Goal: Transaction & Acquisition: Purchase product/service

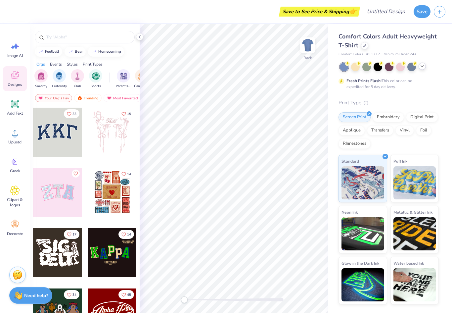
click at [425, 67] on icon at bounding box center [422, 66] width 5 height 5
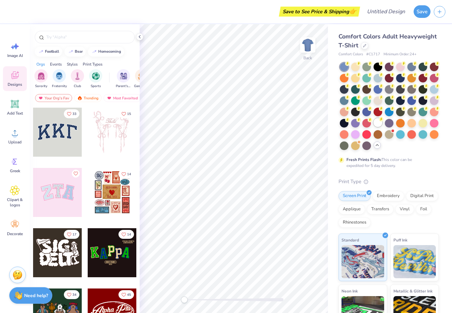
click at [380, 122] on div at bounding box center [378, 122] width 9 height 9
click at [368, 46] on div at bounding box center [364, 44] width 7 height 7
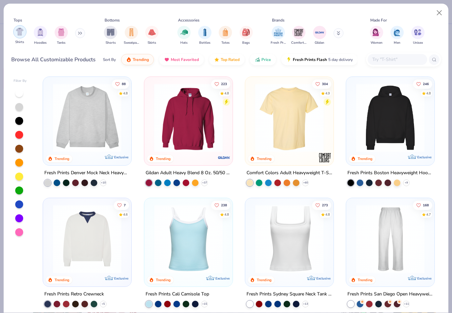
click at [15, 30] on div "filter for Shirts" at bounding box center [19, 31] width 13 height 13
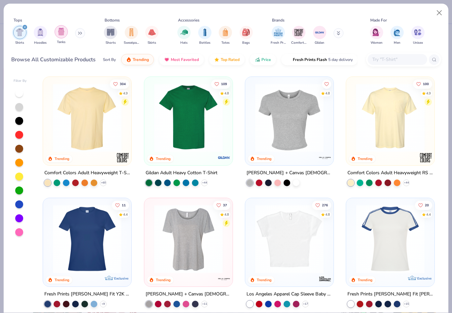
click at [60, 28] on img "filter for Tanks" at bounding box center [61, 32] width 7 height 8
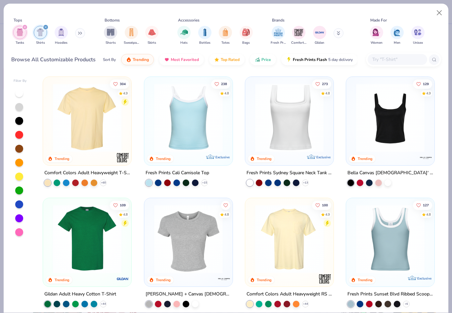
click at [320, 108] on img at bounding box center [289, 117] width 75 height 69
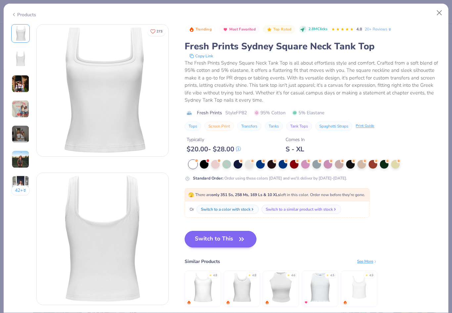
click at [240, 239] on icon "button" at bounding box center [242, 238] width 4 height 3
type textarea "x"
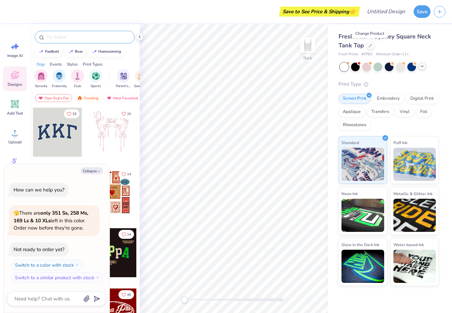
click at [53, 37] on input "text" at bounding box center [88, 37] width 85 height 7
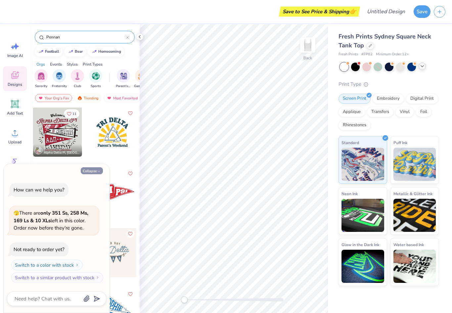
type input "Pennan"
click at [87, 170] on button "Collapse" at bounding box center [92, 170] width 22 height 7
type textarea "x"
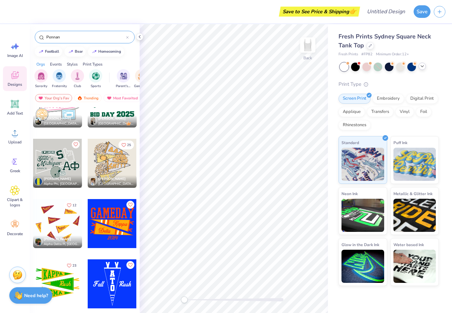
scroll to position [998, 0]
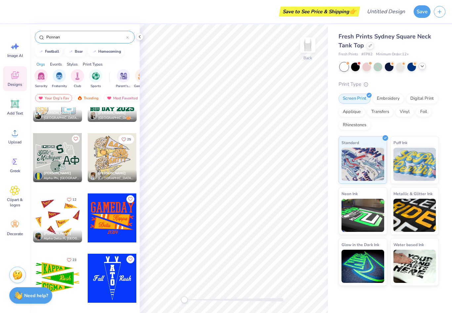
click at [49, 276] on div at bounding box center [57, 278] width 49 height 49
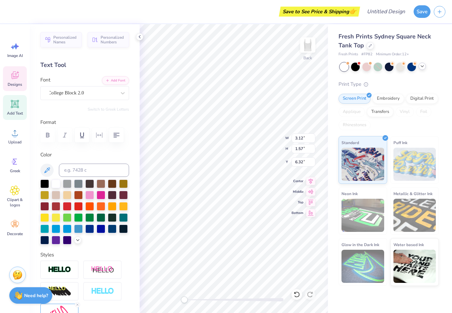
type input "6.08"
type input "4.88"
type input "3.12"
click at [140, 34] on icon at bounding box center [139, 36] width 5 height 5
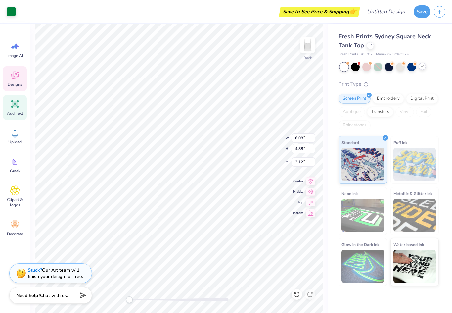
type input "3.12"
type input "1.57"
type input "6.32"
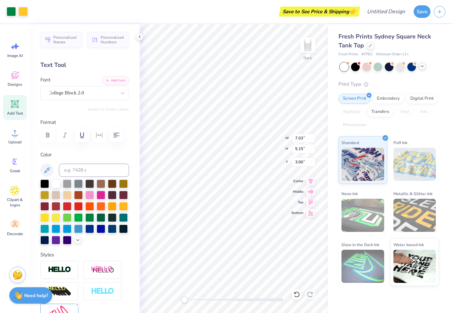
type input "1.75"
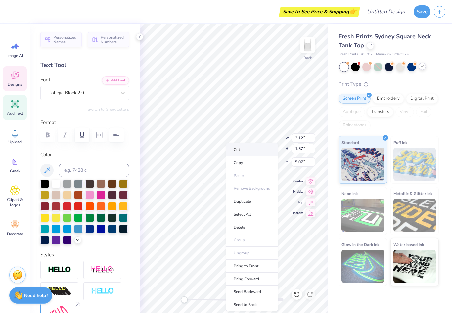
click at [243, 152] on li "Cut" at bounding box center [252, 149] width 52 height 13
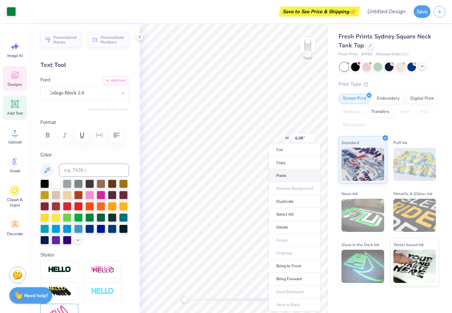
type input "1.88"
type input "0.81"
type input "3.85"
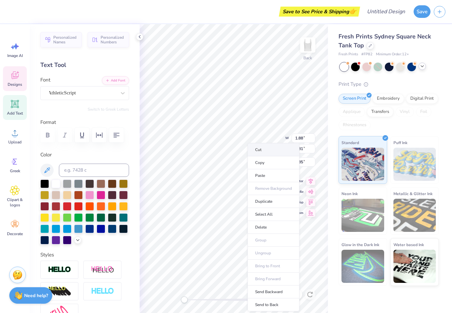
click at [259, 153] on li "Cut" at bounding box center [274, 149] width 52 height 13
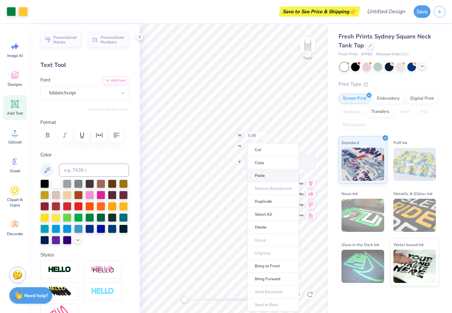
type input "5.15"
type input "1.75"
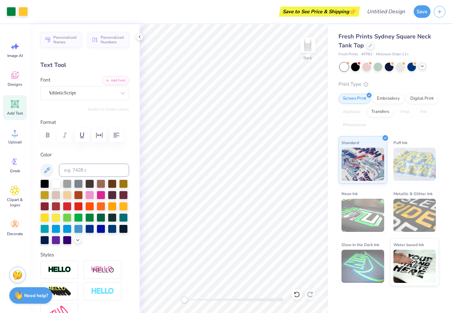
click at [138, 14] on div "Save to See Price & Shipping 👉" at bounding box center [194, 11] width 327 height 23
type input "3.12"
type input "1.62"
type input "1.99"
type input "5.15"
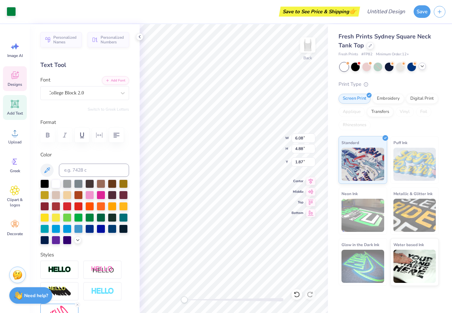
type input "1.75"
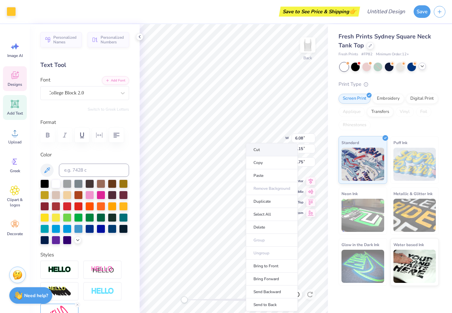
click at [260, 154] on li "Cut" at bounding box center [272, 149] width 52 height 13
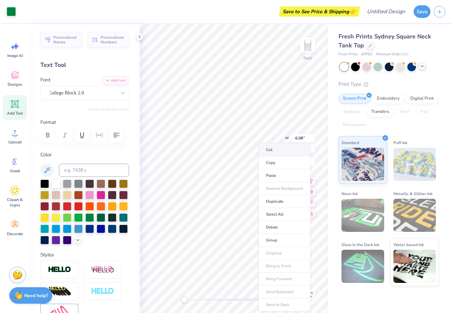
click at [269, 152] on li "Cut" at bounding box center [284, 149] width 52 height 13
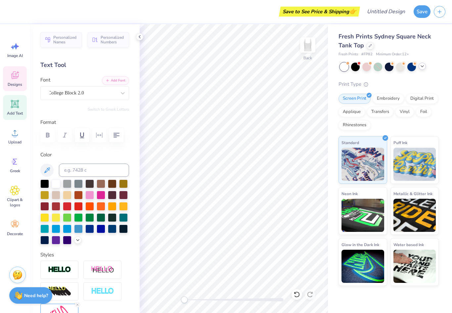
click at [18, 79] on icon at bounding box center [15, 75] width 10 height 10
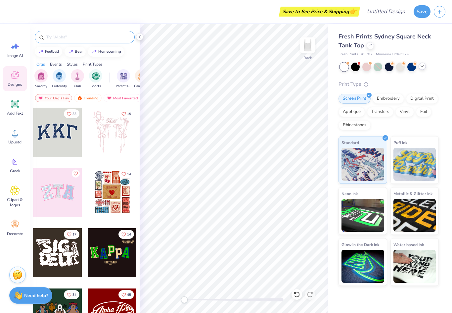
click at [69, 39] on input "text" at bounding box center [88, 37] width 85 height 7
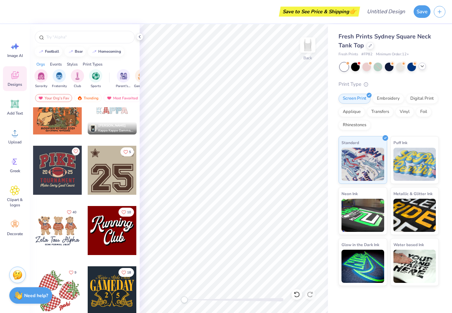
scroll to position [565, 0]
click at [62, 175] on div at bounding box center [57, 169] width 49 height 49
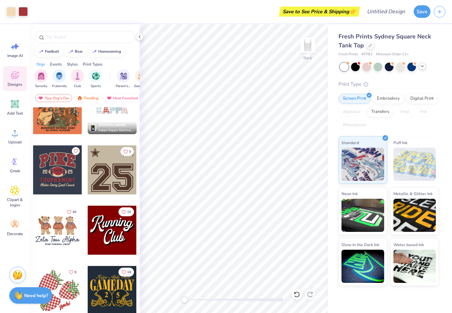
click at [397, 301] on div "Fresh Prints Sydney Square Neck Tank Top Fresh Prints # FP82 Minimum Order: 12 …" at bounding box center [390, 168] width 124 height 289
type input "7.03"
type input "6.87"
type input "1.34"
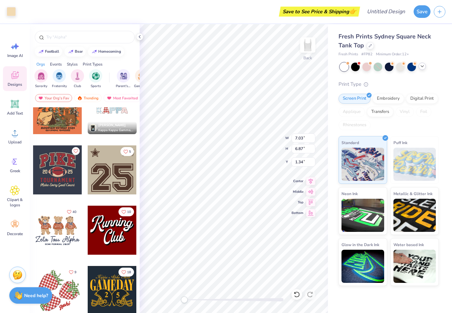
type input "6.79"
type input "5.72"
type input "1.51"
type input "7.03"
type input "6.87"
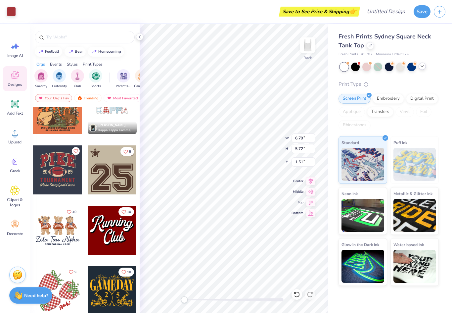
type input "1.34"
type input "6.79"
type input "5.72"
type input "1.51"
click at [141, 34] on icon at bounding box center [139, 36] width 5 height 5
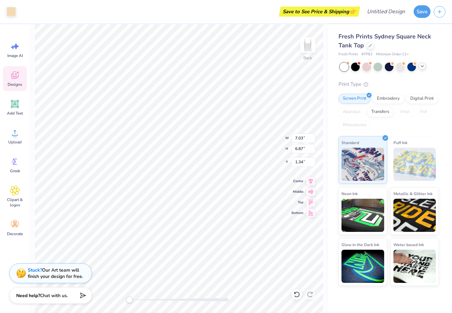
type input "6.79"
type input "5.72"
type input "1.51"
type input "7.03"
type input "6.87"
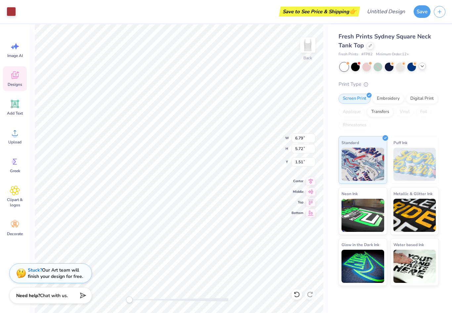
type input "1.34"
click at [405, 297] on div "Fresh Prints Sydney Square Neck Tank Top Fresh Prints # FP82 Minimum Order: 12 …" at bounding box center [390, 168] width 124 height 289
click at [13, 80] on div "Designs" at bounding box center [15, 78] width 24 height 25
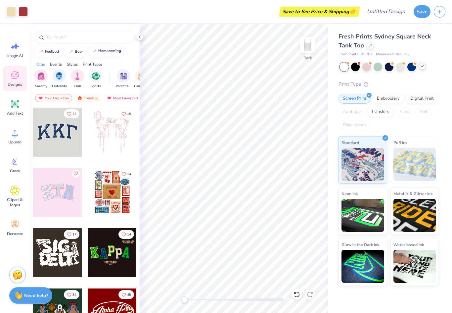
click at [111, 51] on div "homecoming" at bounding box center [109, 51] width 23 height 4
type input "homecoming"
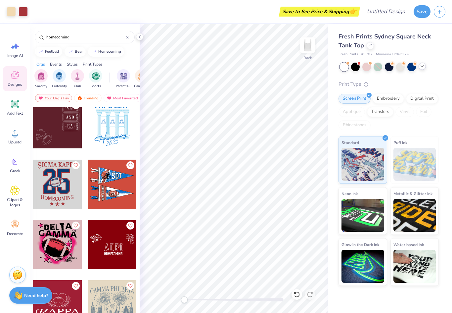
scroll to position [1287, 0]
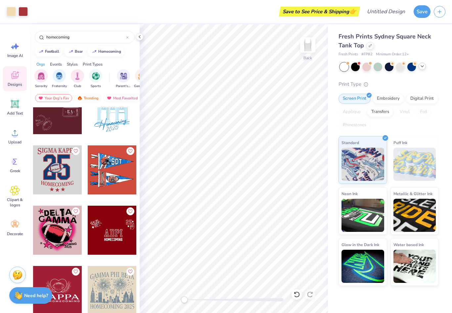
click at [120, 173] on div at bounding box center [111, 169] width 49 height 49
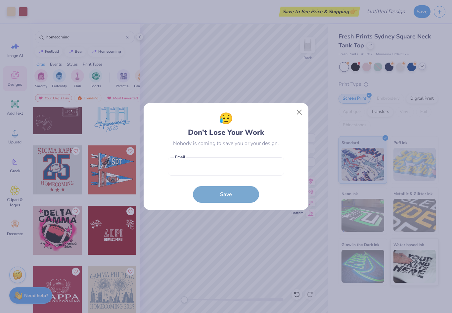
click at [297, 111] on button "Close" at bounding box center [299, 112] width 13 height 13
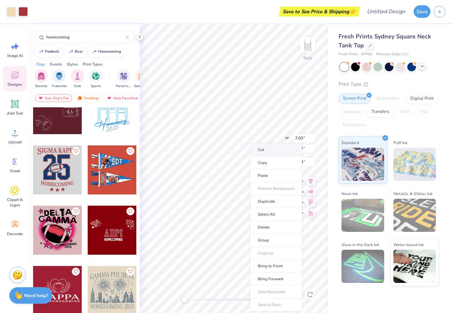
click at [258, 151] on li "Cut" at bounding box center [276, 149] width 52 height 13
click at [268, 256] on li "Ungroup" at bounding box center [276, 253] width 52 height 13
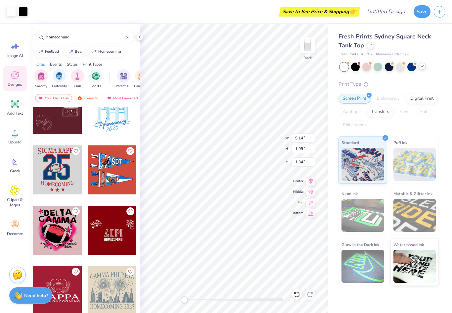
type input "1.24"
type input "0.84"
type input "1.96"
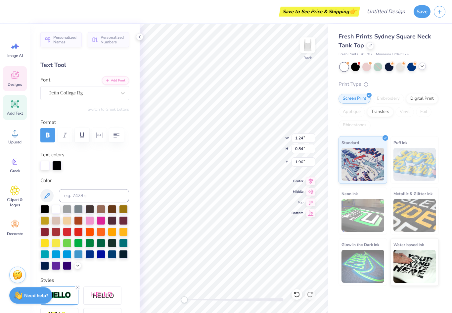
scroll to position [0, 0]
type textarea "DDD"
click at [14, 84] on span "Designs" at bounding box center [15, 84] width 15 height 5
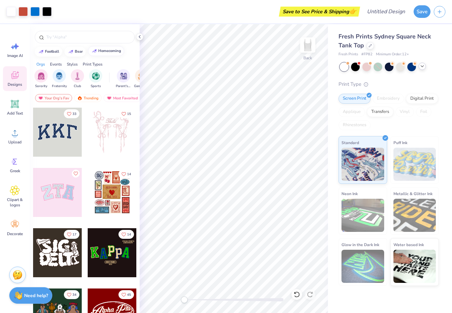
click at [107, 52] on div "homecoming" at bounding box center [109, 51] width 23 height 4
type input "homecoming"
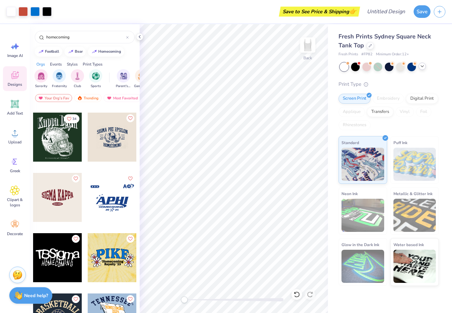
scroll to position [3067, 0]
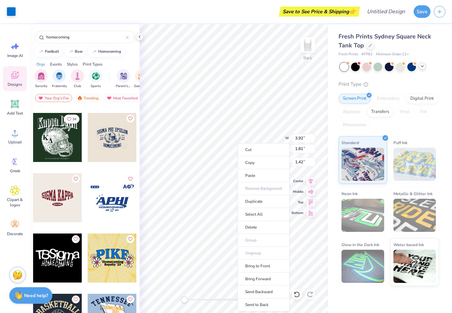
click at [58, 140] on div at bounding box center [57, 137] width 49 height 49
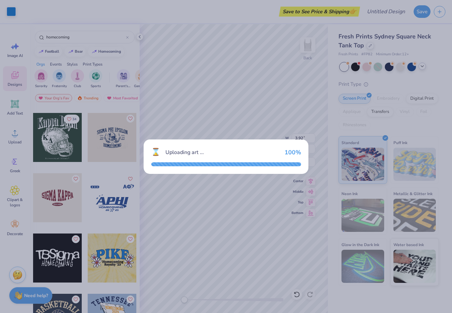
type textarea "x"
type input "7.03"
type input "7.73"
type input "3.00"
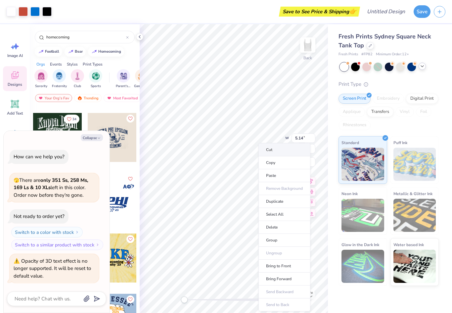
click at [276, 147] on li "Cut" at bounding box center [284, 149] width 52 height 13
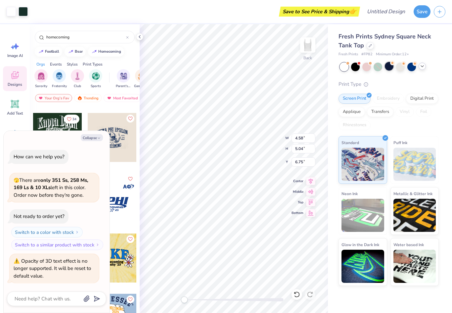
click at [390, 68] on div at bounding box center [389, 66] width 9 height 9
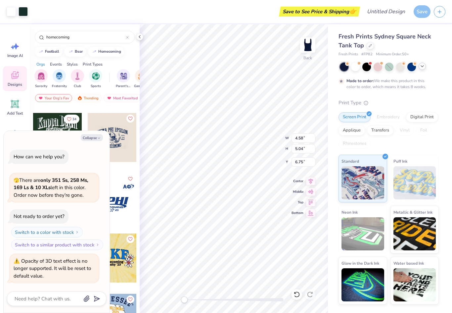
type textarea "x"
type input "1.46"
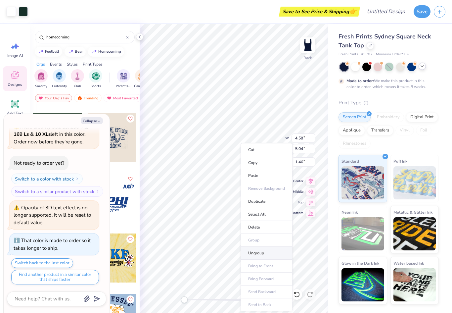
click at [257, 257] on li "Ungroup" at bounding box center [267, 253] width 52 height 13
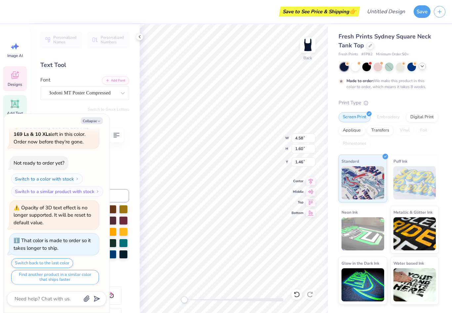
type textarea "x"
type textarea "Delta Delta Delta"
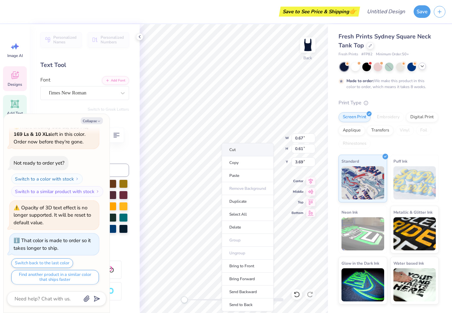
click at [232, 150] on li "Cut" at bounding box center [248, 149] width 52 height 13
click at [240, 152] on li "Cut" at bounding box center [256, 149] width 52 height 13
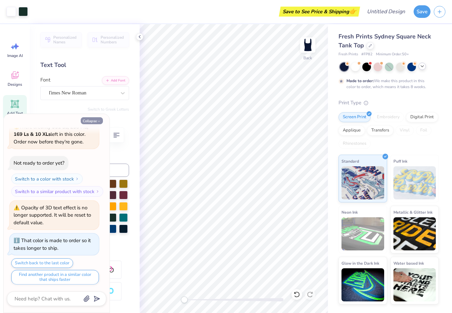
click at [88, 121] on button "Collapse" at bounding box center [92, 120] width 22 height 7
type textarea "x"
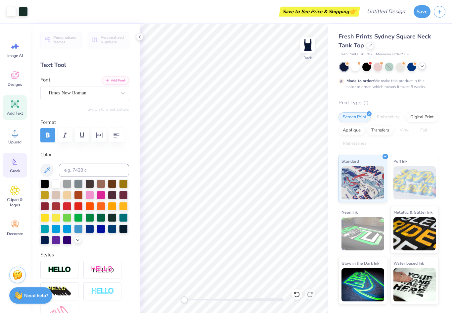
click at [13, 162] on circle at bounding box center [14, 162] width 5 height 5
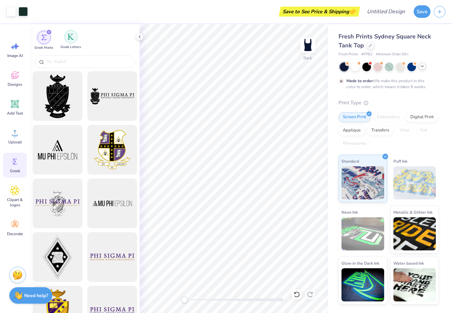
click at [70, 37] on img "filter for Greek Letters" at bounding box center [71, 36] width 7 height 7
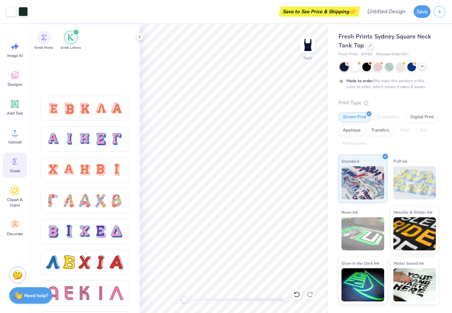
scroll to position [474, 0]
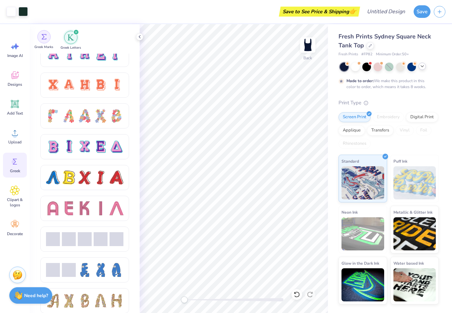
click at [46, 41] on div "filter for Greek Marks" at bounding box center [43, 36] width 13 height 13
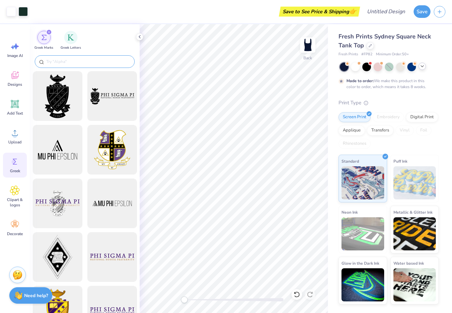
click at [70, 61] on input "text" at bounding box center [88, 61] width 85 height 7
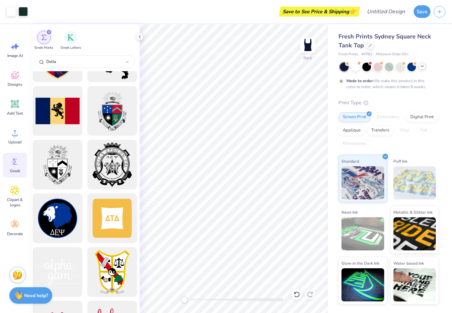
scroll to position [464, 0]
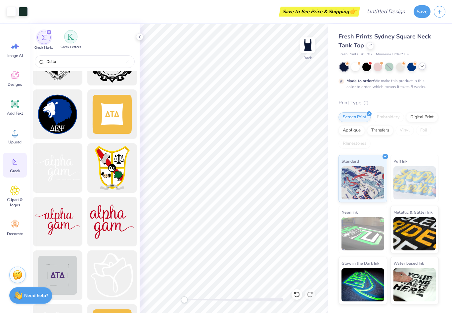
type input "Delta"
click at [73, 41] on div "filter for Greek Letters" at bounding box center [70, 36] width 13 height 13
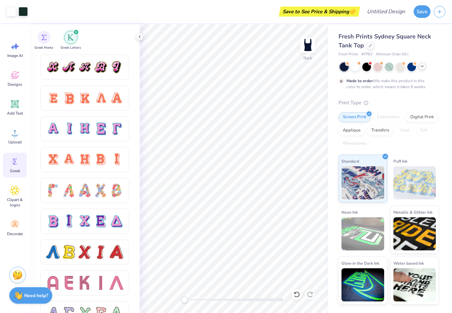
scroll to position [398, 0]
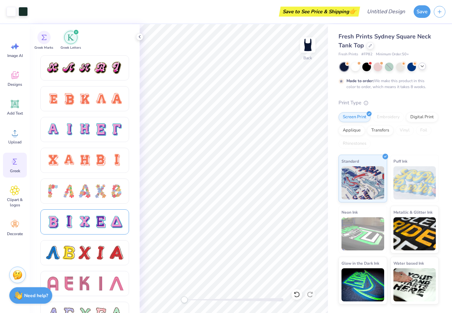
click at [119, 223] on div at bounding box center [117, 222] width 14 height 14
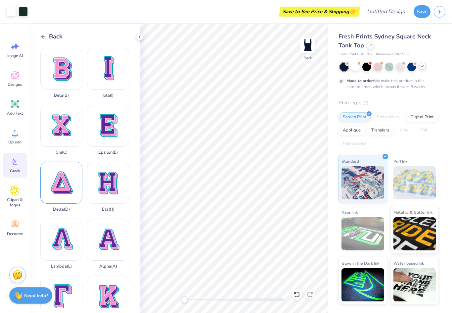
click at [58, 191] on div "Delta ( D )" at bounding box center [61, 187] width 42 height 50
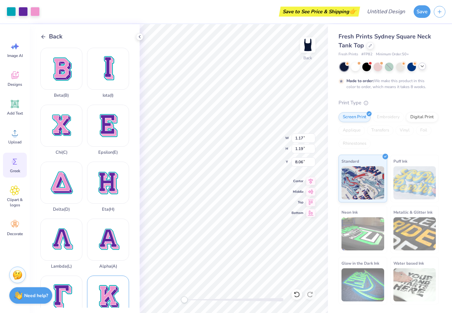
type input "1.17"
type input "1.19"
type input "8.06"
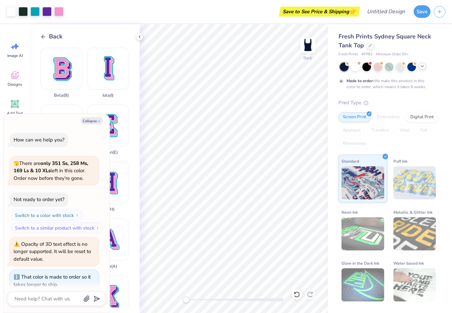
scroll to position [76, 0]
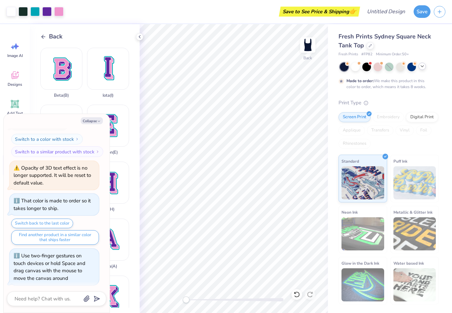
click at [434, 50] on div "Fresh Prints Sydney Square Neck Tank Top Fresh Prints # FP82 Minimum Order: 50 +" at bounding box center [389, 44] width 100 height 25
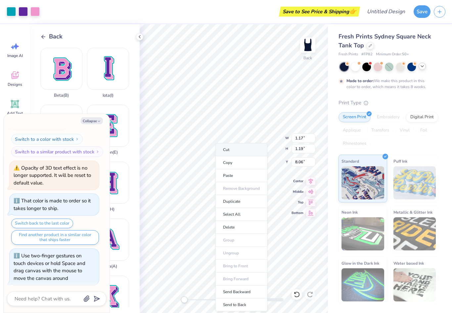
click at [240, 153] on li "Cut" at bounding box center [241, 149] width 52 height 13
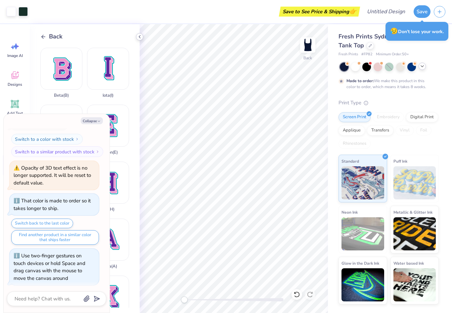
click at [141, 37] on icon at bounding box center [139, 36] width 5 height 5
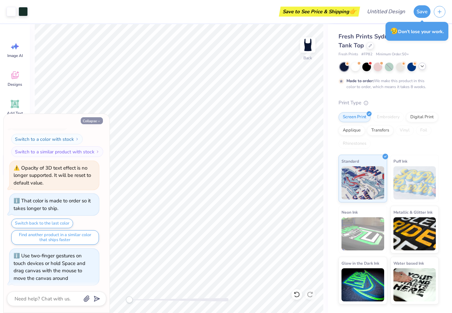
click at [97, 121] on icon "button" at bounding box center [99, 121] width 4 height 4
type textarea "x"
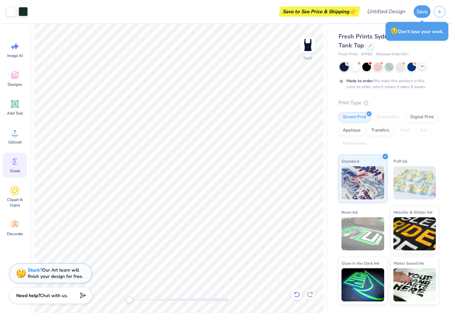
click at [300, 296] on icon at bounding box center [297, 294] width 7 height 7
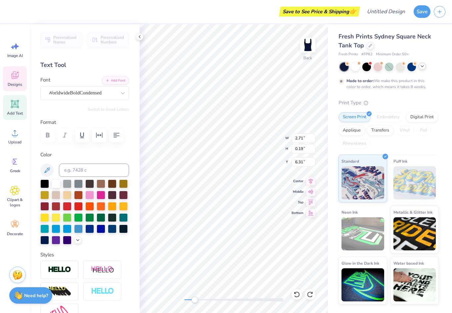
click at [442, 86] on div "Fresh Prints Sydney Square Neck Tank Top Fresh Prints # FP82 Minimum Order: 50 …" at bounding box center [390, 164] width 124 height 280
type textarea "CORNELL UNIVERSITY t y o f I l l i n o i s ™"
click at [301, 198] on div "Back W 2.71 2.71 " H 0.19 0.19 " Y 6.31 6.31 " Center Middle Top Bottom" at bounding box center [234, 168] width 188 height 289
click at [439, 95] on div "Fresh Prints Sydney Square Neck Tank Top Fresh Prints # FP82 Minimum Order: 50 …" at bounding box center [389, 168] width 100 height 272
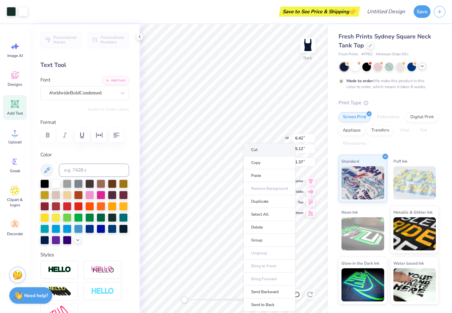
click at [265, 148] on li "Cut" at bounding box center [270, 149] width 52 height 13
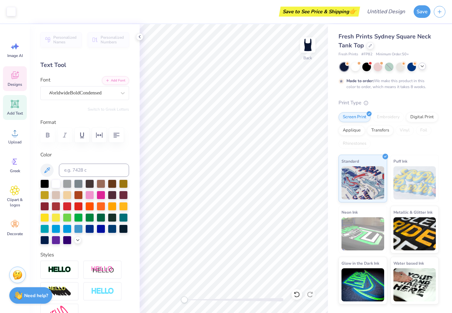
click at [16, 76] on icon at bounding box center [15, 75] width 10 height 10
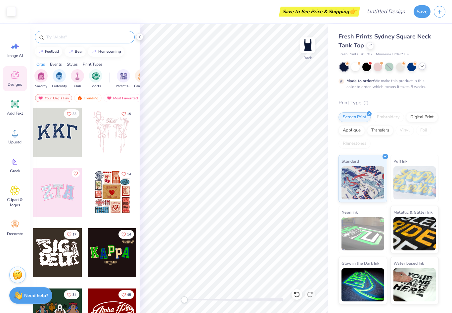
click at [78, 40] on input "text" at bounding box center [88, 37] width 85 height 7
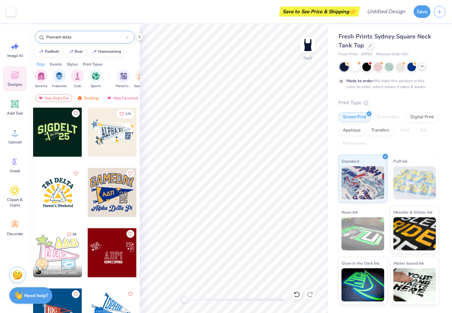
type input "Pennant delta"
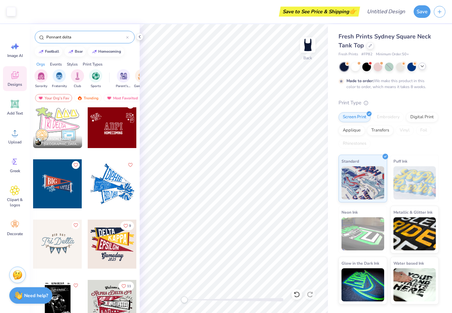
scroll to position [133, 0]
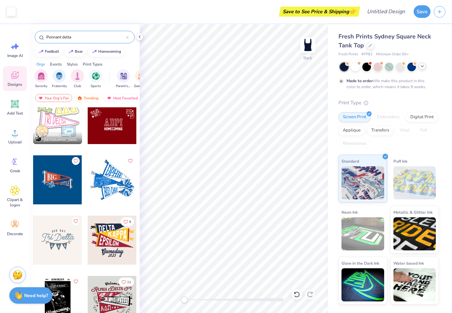
click at [57, 173] on div at bounding box center [57, 179] width 49 height 49
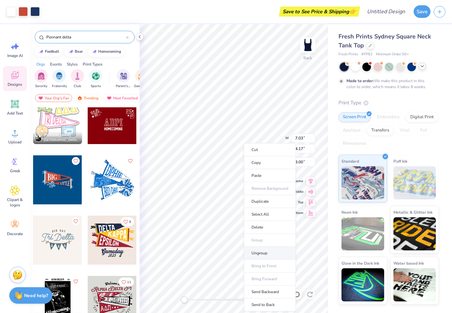
click at [270, 251] on li "Ungroup" at bounding box center [270, 253] width 52 height 13
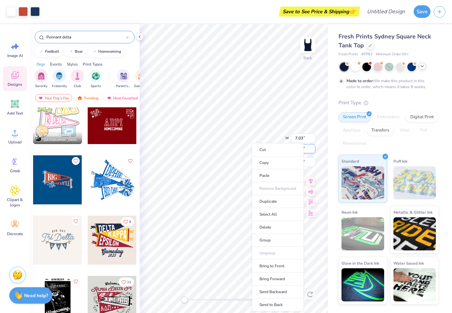
click at [267, 148] on li "Cut" at bounding box center [278, 149] width 52 height 13
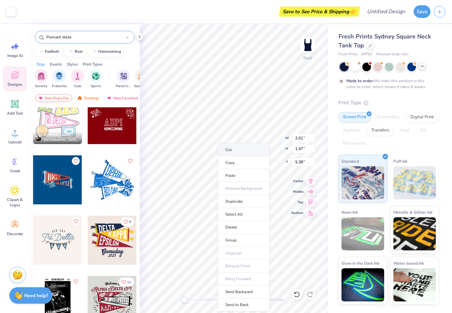
click at [232, 149] on li "Cut" at bounding box center [244, 149] width 52 height 13
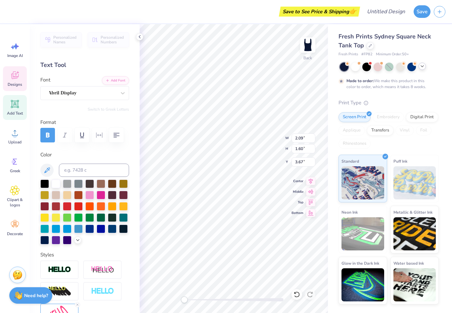
scroll to position [0, 0]
type textarea "Delta Delta Delta"
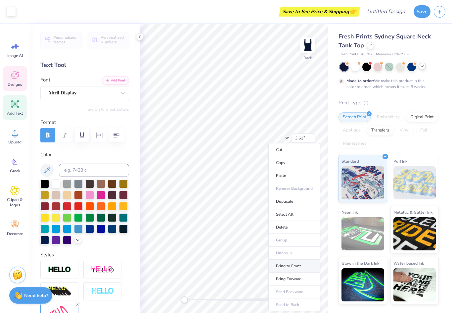
click at [293, 263] on li "Bring to Front" at bounding box center [294, 265] width 52 height 13
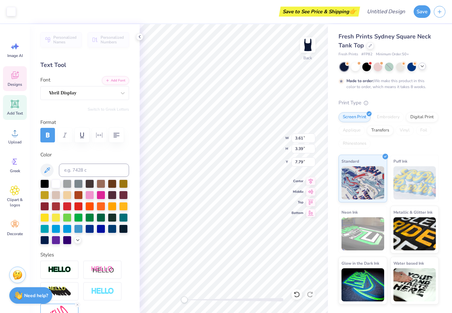
type input "2.10"
type input "2.50"
type input "2.32"
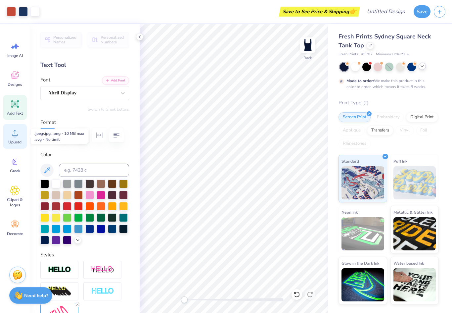
click at [15, 135] on icon at bounding box center [15, 133] width 6 height 6
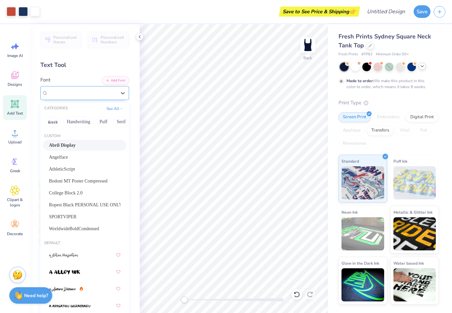
click at [66, 94] on span "Abril Display" at bounding box center [62, 93] width 28 height 8
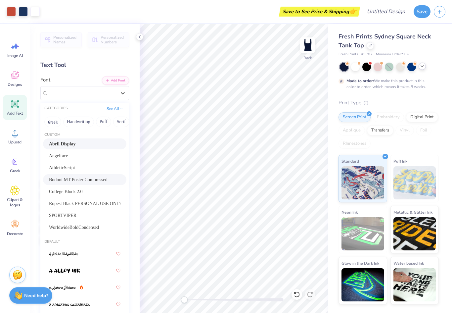
scroll to position [2, 0]
click at [64, 156] on div "Angelface" at bounding box center [84, 155] width 71 height 7
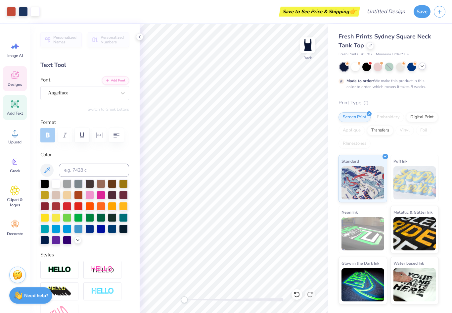
click at [18, 85] on span "Designs" at bounding box center [15, 84] width 15 height 5
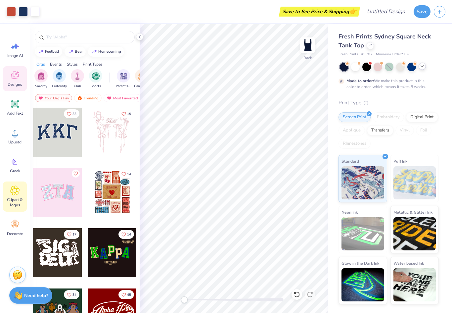
click at [12, 188] on icon at bounding box center [14, 190] width 9 height 9
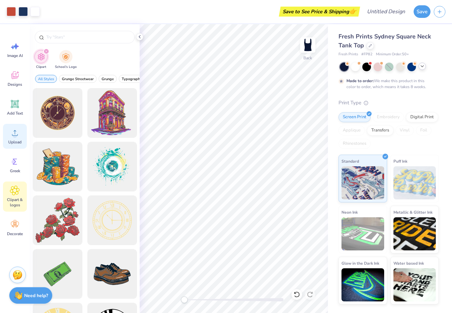
click at [15, 139] on div "Upload" at bounding box center [15, 136] width 24 height 25
drag, startPoint x: 14, startPoint y: 105, endPoint x: 17, endPoint y: 109, distance: 5.1
click at [14, 105] on icon at bounding box center [15, 104] width 8 height 8
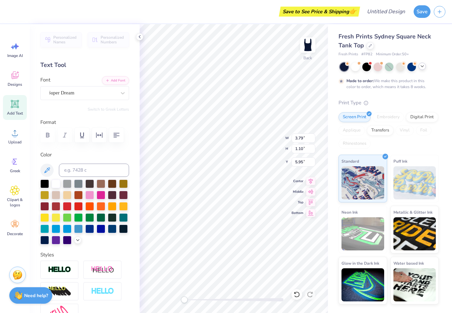
click at [444, 45] on div "Fresh Prints Sydney Square Neck Tank Top Fresh Prints # FP82 Minimum Order: 50 …" at bounding box center [390, 164] width 124 height 280
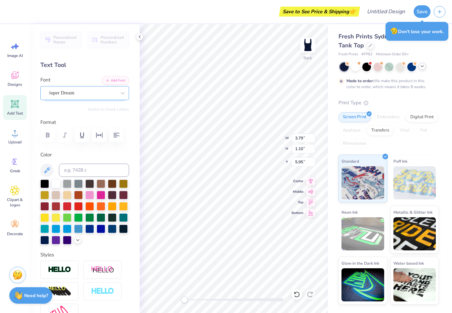
type textarea "Homecoming"
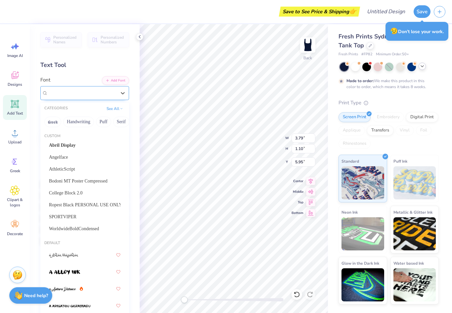
click at [100, 93] on div "Super Dream" at bounding box center [82, 93] width 70 height 10
click at [73, 155] on div "Angelface" at bounding box center [84, 157] width 71 height 7
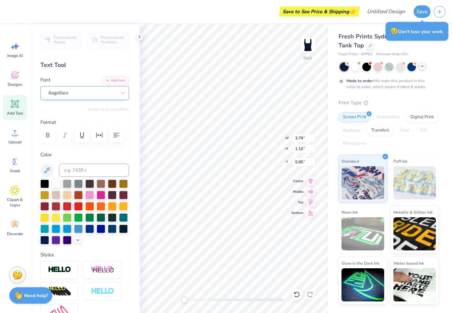
click at [68, 94] on div "Angelface" at bounding box center [82, 93] width 70 height 10
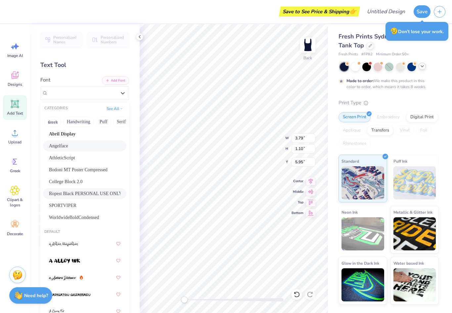
scroll to position [12, 0]
click at [79, 217] on span "WorldwideBoldCondensed" at bounding box center [74, 216] width 50 height 7
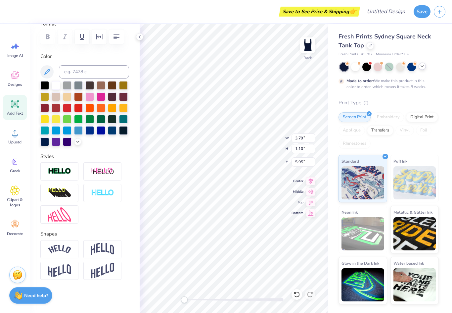
scroll to position [99, 0]
click at [65, 252] on img at bounding box center [59, 249] width 23 height 9
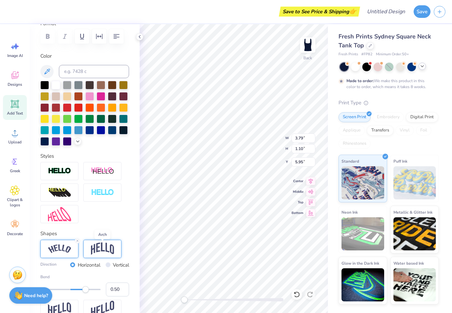
click at [111, 249] on img at bounding box center [102, 248] width 23 height 13
type input "7.03"
type input "2.42"
type input "5.29"
click at [440, 90] on div "Fresh Prints Sydney Square Neck Tank Top Fresh Prints # FP82 Minimum Order: 50 …" at bounding box center [390, 164] width 124 height 280
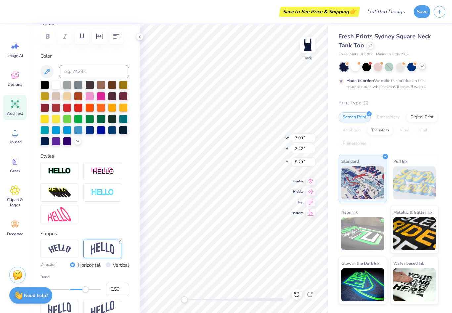
click at [438, 97] on div "Fresh Prints Sydney Square Neck Tank Top Fresh Prints # FP82 Minimum Order: 50 …" at bounding box center [389, 168] width 100 height 272
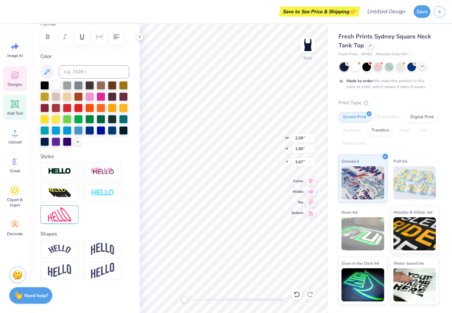
scroll to position [0, 1]
type input "7.03"
type input "2.42"
type input "2.05"
type input "2.09"
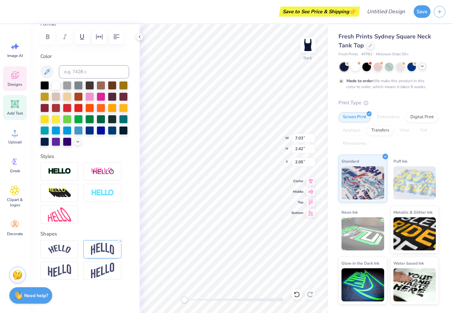
type input "1.60"
type input "3.67"
type textarea "Delta"
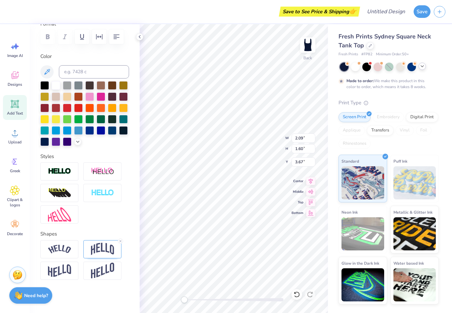
type input "7.03"
type input "2.42"
type input "2.05"
type input "7.03"
type input "2.42"
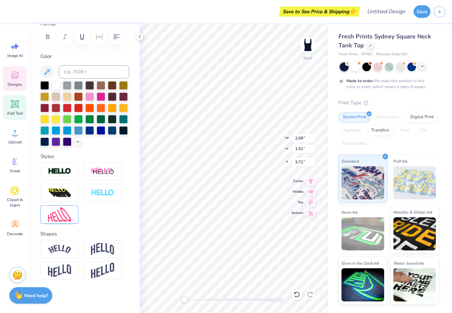
type input "2.05"
click at [15, 164] on icon at bounding box center [15, 162] width 4 height 6
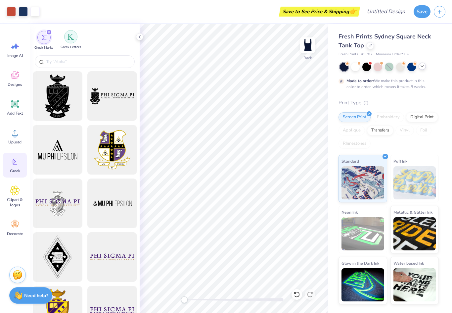
click at [71, 37] on img "filter for Greek Letters" at bounding box center [71, 36] width 7 height 7
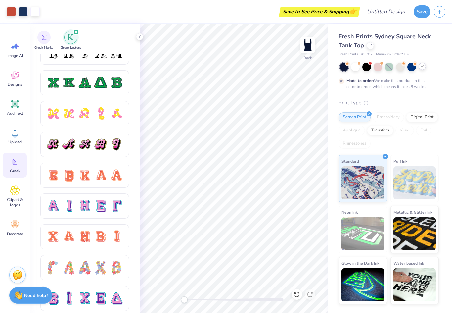
scroll to position [325, 0]
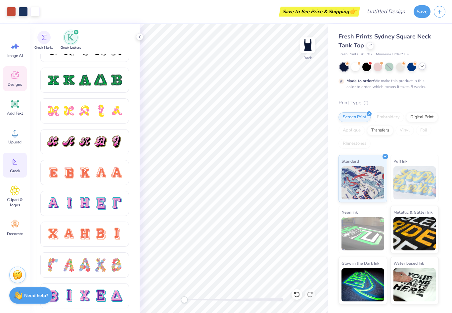
click at [14, 75] on icon at bounding box center [15, 75] width 10 height 10
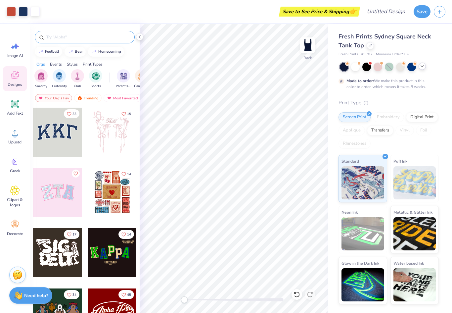
click at [74, 40] on input "text" at bounding box center [88, 37] width 85 height 7
type input "Delta"
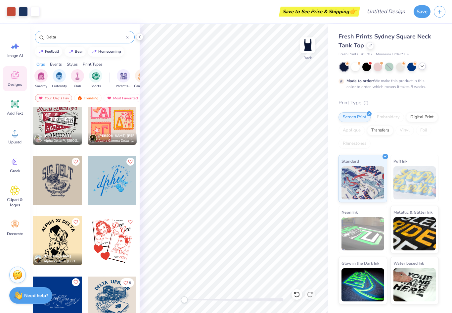
scroll to position [316, 0]
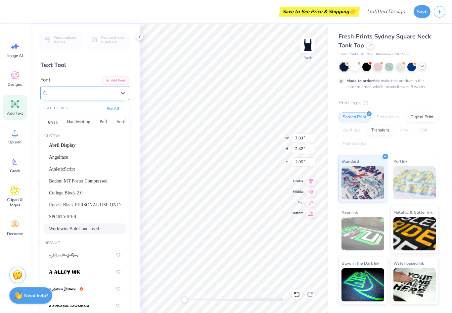
click at [109, 91] on div "WorldwideBoldCondensed" at bounding box center [82, 93] width 70 height 10
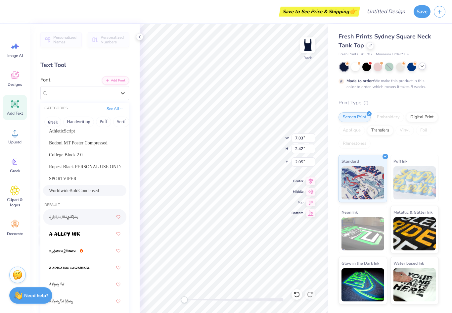
scroll to position [40, 0]
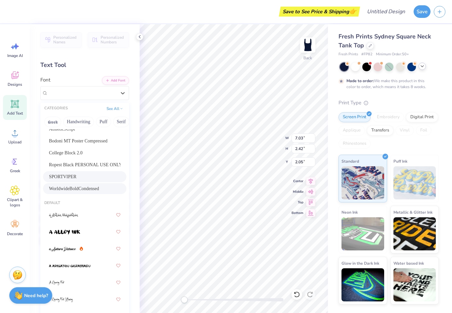
click at [73, 176] on div "SPORTVIPER" at bounding box center [84, 176] width 71 height 7
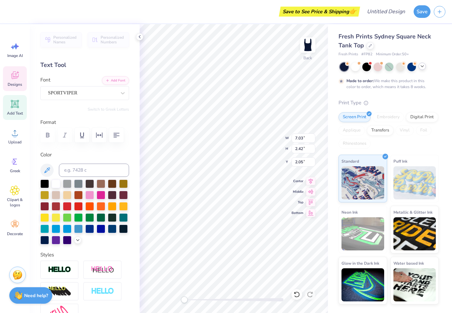
click at [15, 79] on icon at bounding box center [15, 75] width 10 height 10
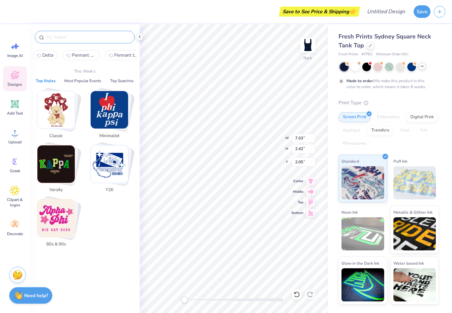
click at [75, 38] on input "text" at bounding box center [88, 37] width 85 height 7
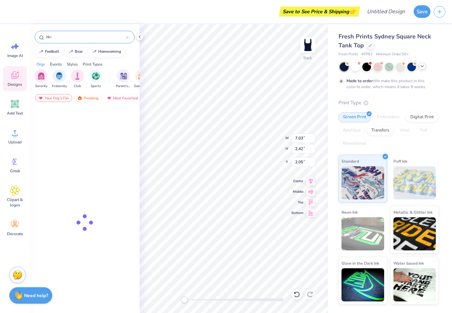
type input "H"
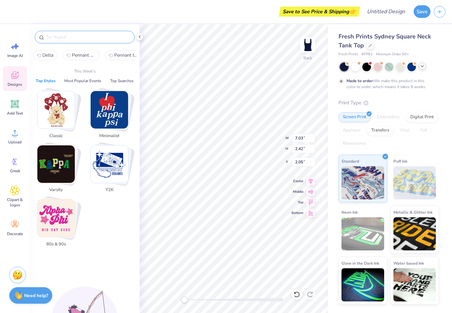
click at [12, 82] on span "Designs" at bounding box center [15, 84] width 15 height 5
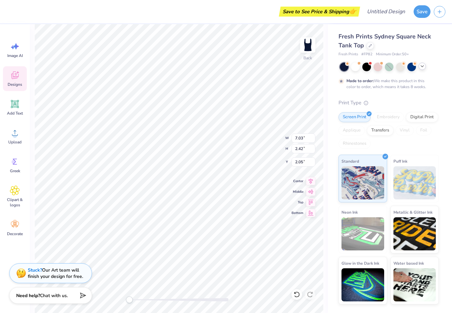
click at [16, 80] on icon at bounding box center [15, 75] width 10 height 10
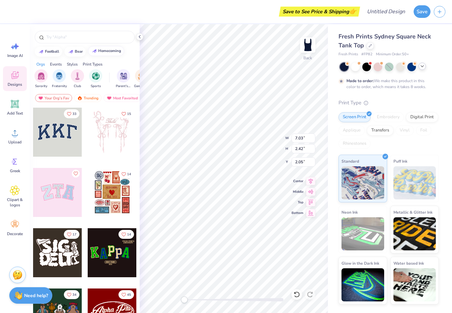
click at [112, 53] on div "homecoming" at bounding box center [109, 51] width 23 height 4
type input "homecoming"
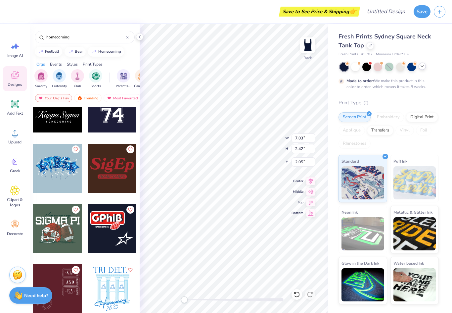
scroll to position [1108, 0]
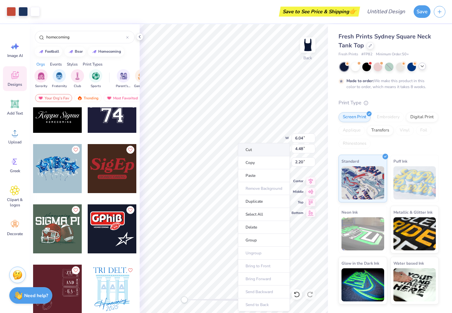
click at [276, 149] on li "Cut" at bounding box center [264, 149] width 52 height 13
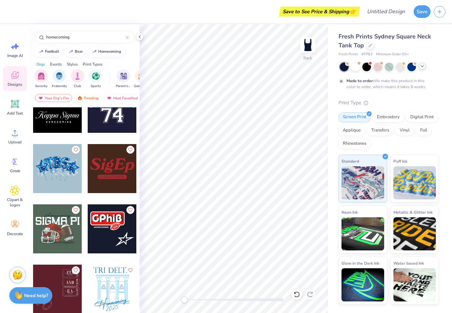
click at [57, 239] on div at bounding box center [57, 228] width 49 height 49
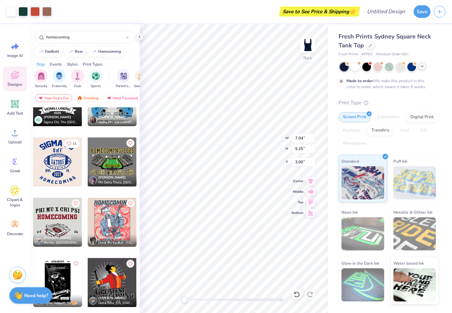
scroll to position [1988, 0]
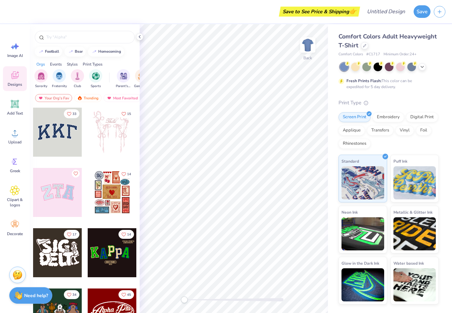
click at [91, 40] on input "text" at bounding box center [88, 37] width 85 height 7
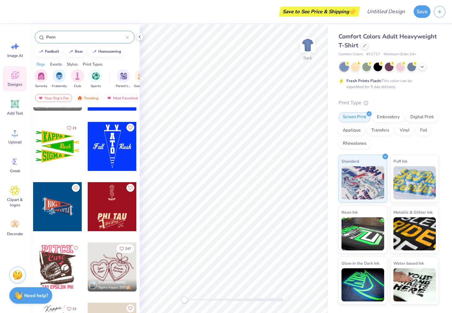
scroll to position [1130, 0]
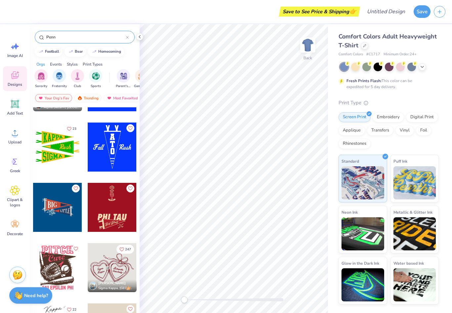
click at [70, 37] on input "Penn" at bounding box center [86, 37] width 80 height 7
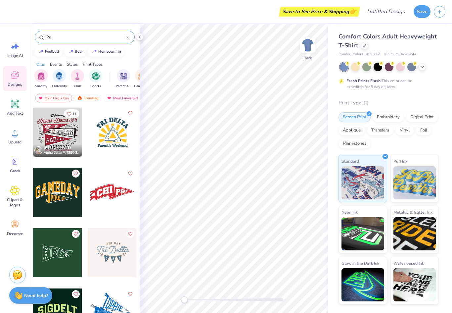
type input "P"
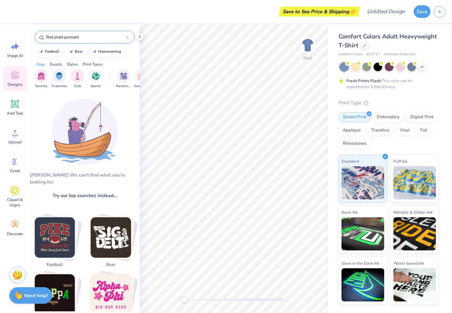
type input "Red plaid pennant"
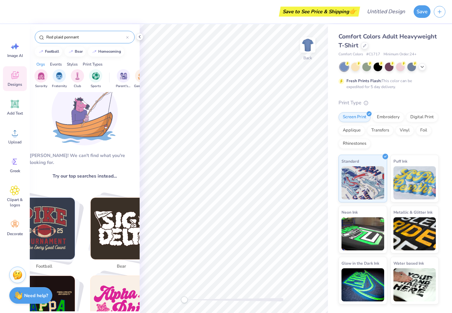
scroll to position [20, 0]
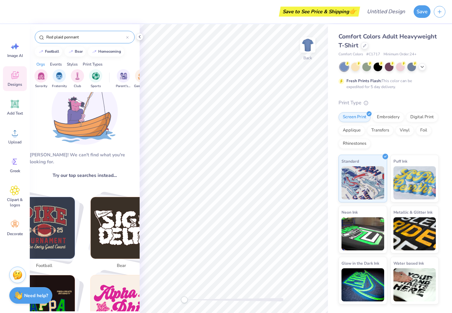
click at [126, 35] on div at bounding box center [127, 37] width 3 height 6
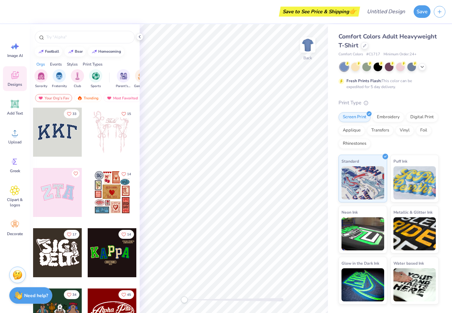
click at [70, 37] on input "text" at bounding box center [88, 37] width 85 height 7
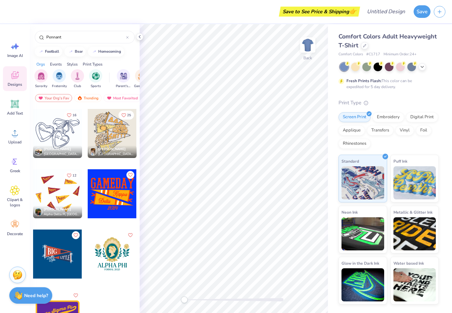
scroll to position [1444, 0]
click at [102, 53] on div "homecoming" at bounding box center [109, 52] width 23 height 4
type input "homecoming"
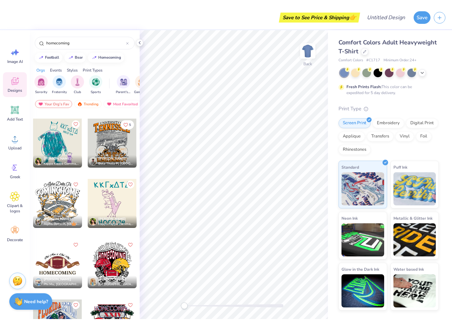
scroll to position [2157, 0]
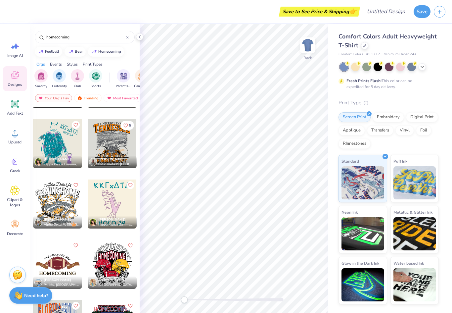
click at [52, 139] on div at bounding box center [57, 143] width 49 height 49
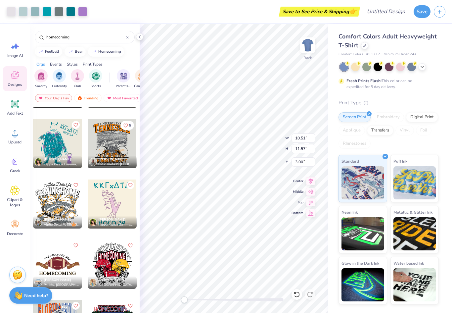
click at [105, 202] on div at bounding box center [112, 203] width 49 height 49
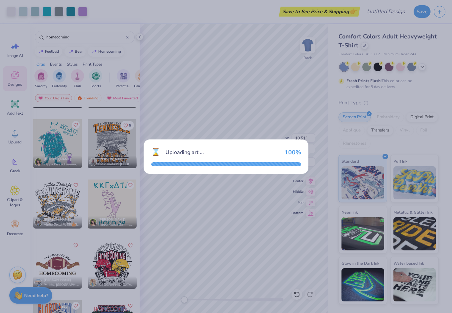
type input "4.58"
type input "5.59"
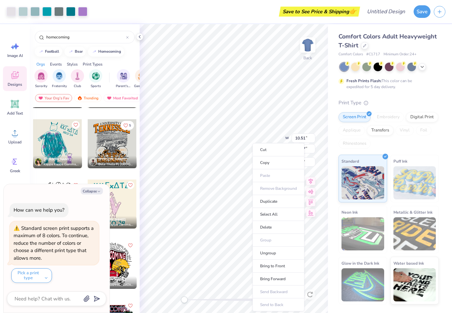
click at [277, 148] on li "Cut" at bounding box center [279, 149] width 52 height 13
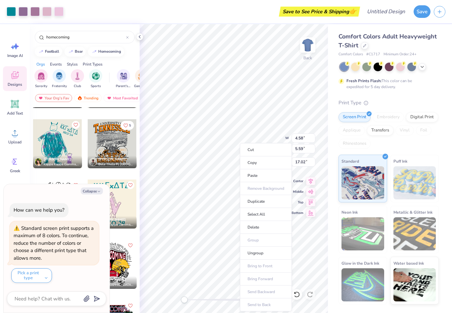
click at [270, 151] on li "Cut" at bounding box center [266, 149] width 52 height 13
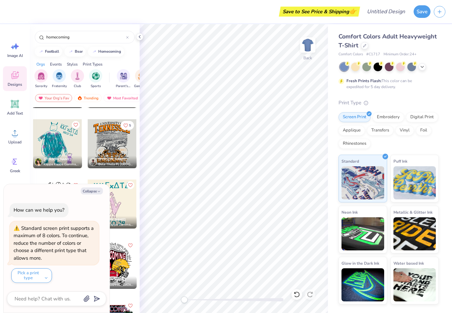
click at [365, 48] on div at bounding box center [364, 45] width 7 height 7
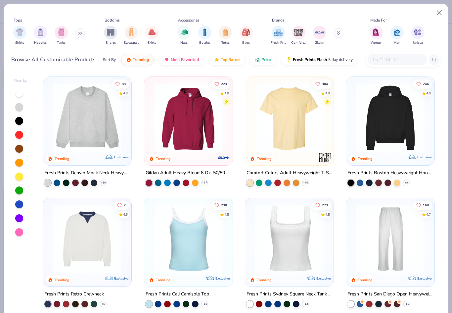
click at [23, 28] on img "filter for Shirts" at bounding box center [20, 32] width 8 height 8
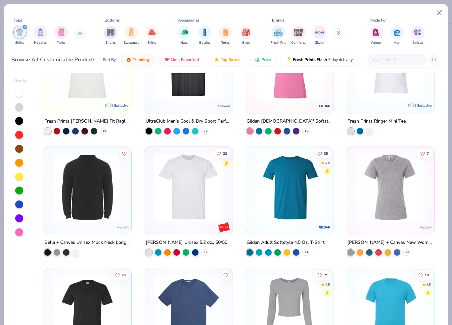
scroll to position [502, 0]
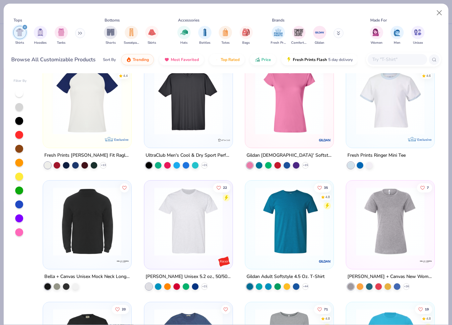
click at [358, 162] on div at bounding box center [360, 165] width 7 height 7
click at [371, 162] on div at bounding box center [369, 165] width 7 height 7
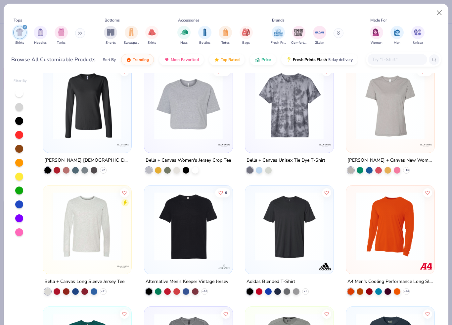
scroll to position [2414, 0]
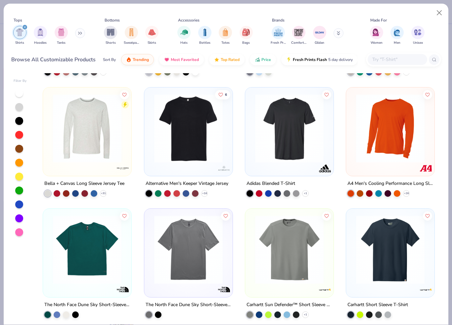
click at [56, 26] on div "filter for Tanks" at bounding box center [61, 32] width 13 height 13
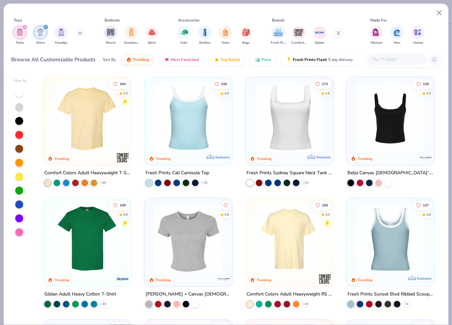
click at [21, 26] on div "filter for Tanks" at bounding box center [19, 32] width 13 height 13
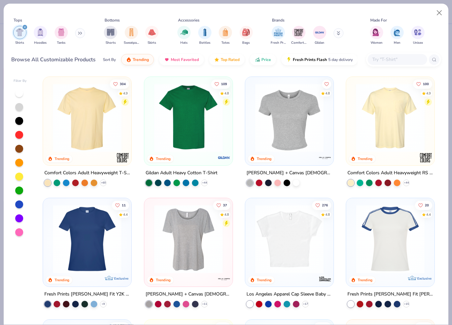
click at [24, 26] on icon "filter for Shirts" at bounding box center [24, 27] width 3 height 3
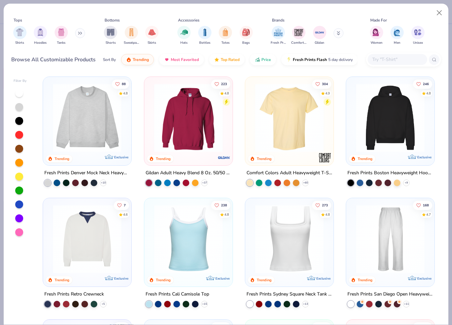
click at [58, 28] on img "filter for Tanks" at bounding box center [61, 32] width 7 height 8
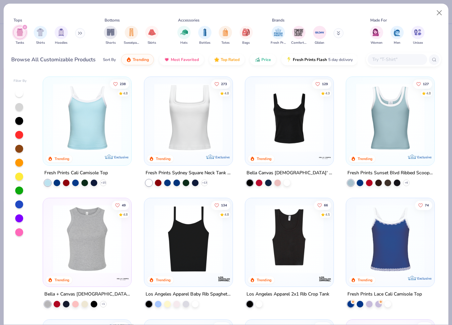
scroll to position [21, 0]
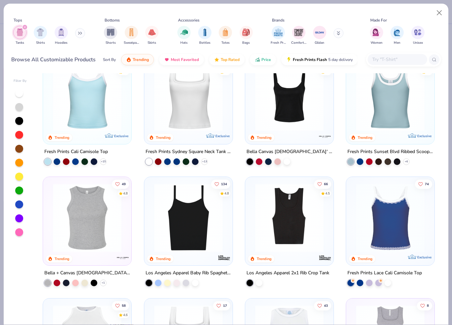
click at [262, 276] on div "Los Angeles Apparel 2x1 Rib Crop Tank" at bounding box center [289, 277] width 89 height 17
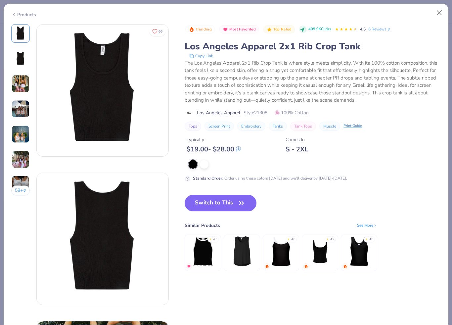
click at [209, 162] on div at bounding box center [204, 164] width 9 height 9
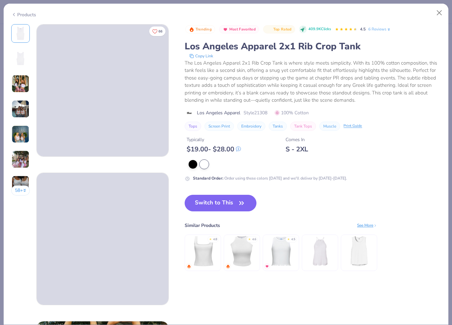
click at [18, 84] on img at bounding box center [21, 84] width 18 height 18
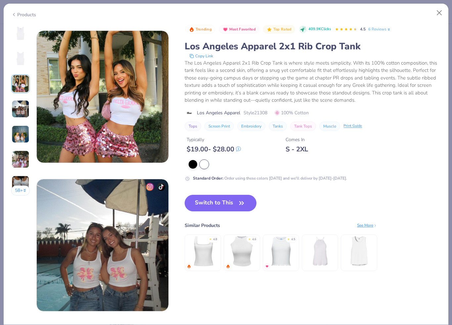
scroll to position [297, 0]
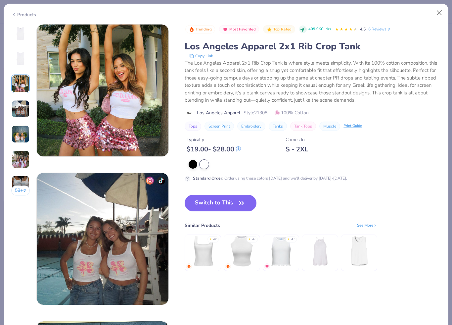
click at [22, 109] on img at bounding box center [21, 109] width 18 height 18
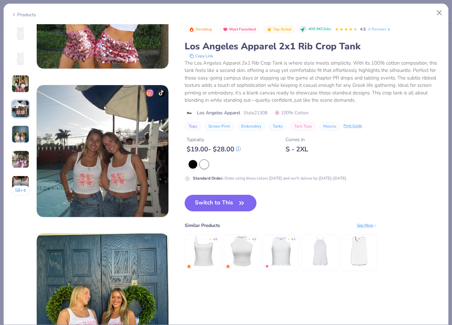
scroll to position [445, 0]
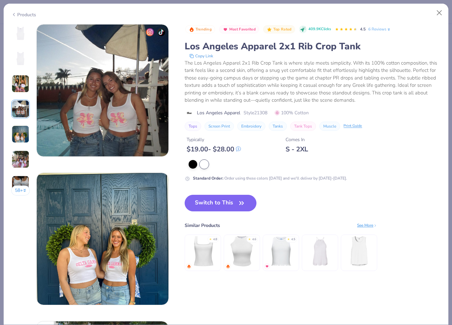
click at [21, 132] on img at bounding box center [21, 134] width 18 height 18
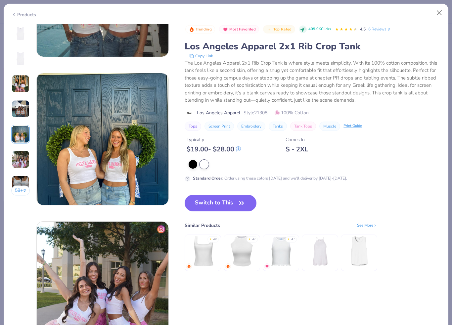
scroll to position [593, 0]
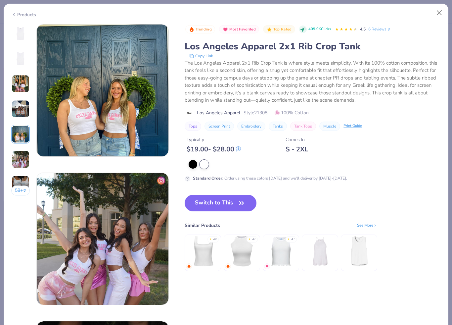
click at [433, 12] on button "Close" at bounding box center [439, 13] width 13 height 13
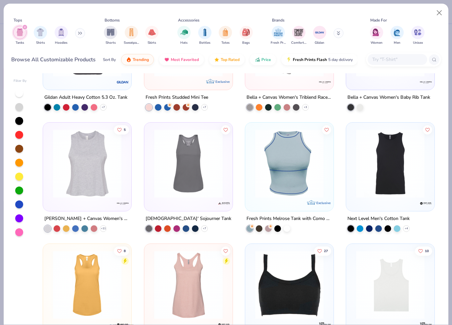
scroll to position [805, 0]
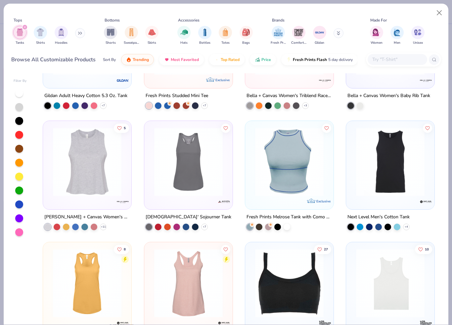
click at [287, 223] on div at bounding box center [287, 226] width 7 height 7
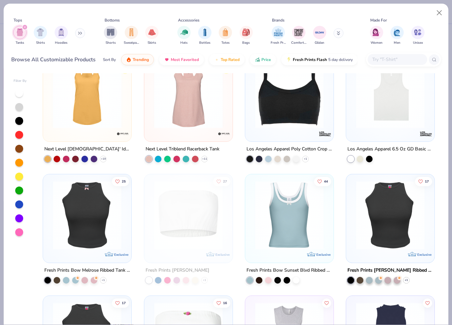
scroll to position [983, 0]
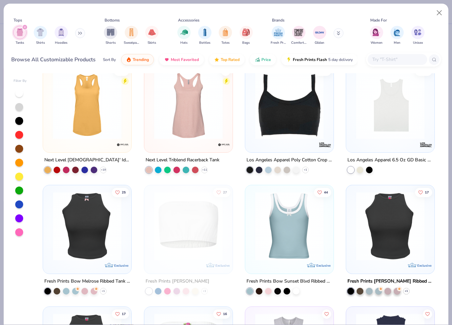
click at [401, 114] on img at bounding box center [390, 104] width 75 height 69
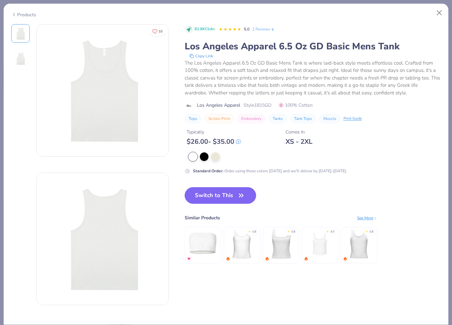
click at [20, 14] on div "Products" at bounding box center [23, 14] width 25 height 7
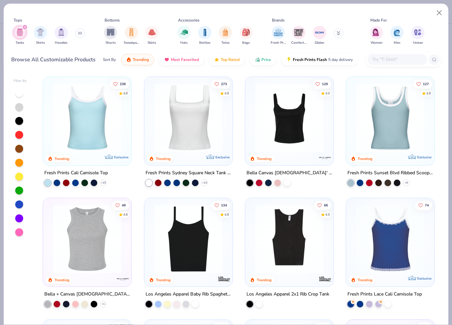
click at [285, 179] on div at bounding box center [269, 182] width 44 height 7
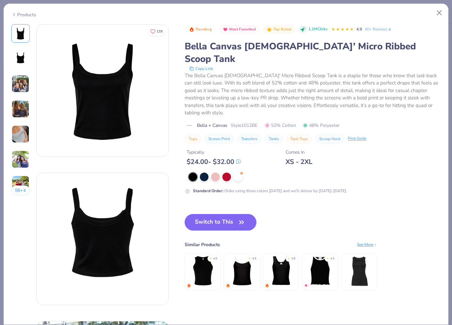
click at [238, 172] on div at bounding box center [238, 176] width 9 height 9
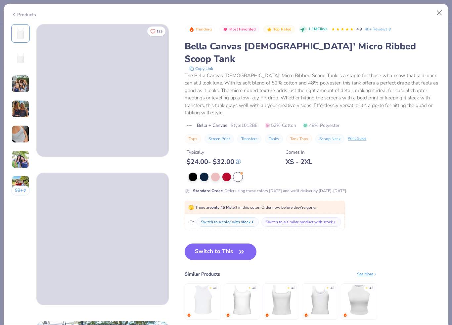
click at [23, 61] on img at bounding box center [21, 59] width 16 height 16
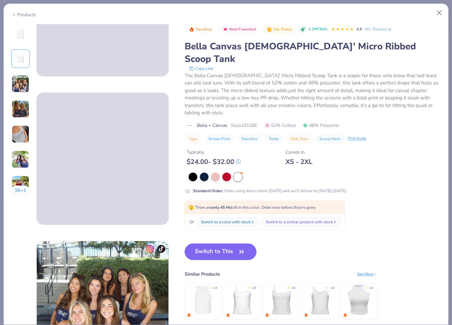
click at [19, 85] on img at bounding box center [21, 84] width 18 height 18
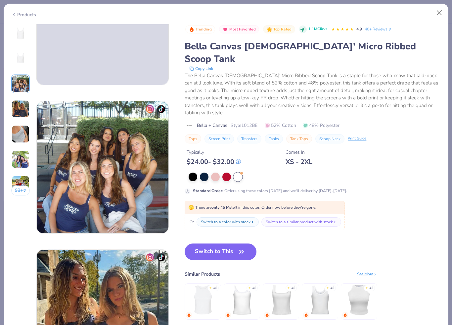
scroll to position [297, 0]
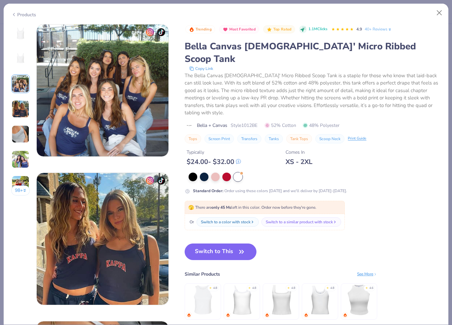
click at [21, 103] on img at bounding box center [21, 109] width 18 height 18
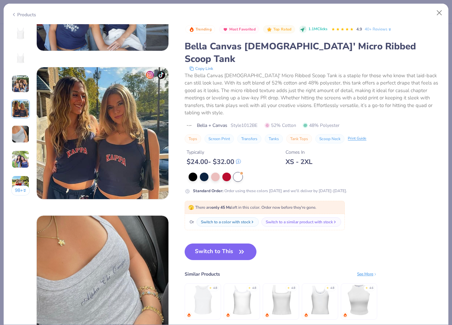
scroll to position [445, 0]
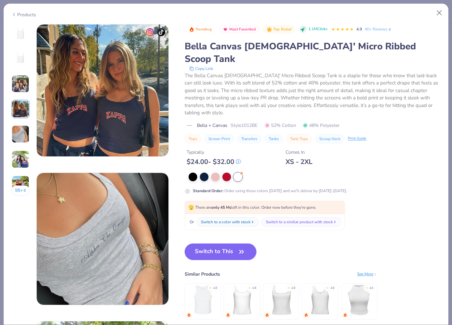
click at [24, 133] on img at bounding box center [21, 134] width 18 height 18
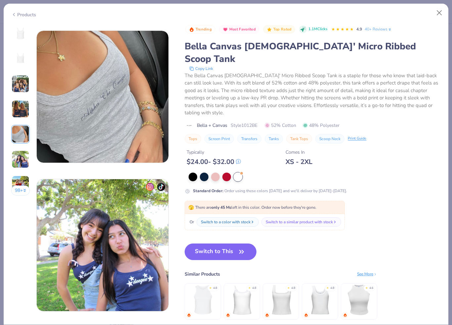
scroll to position [593, 0]
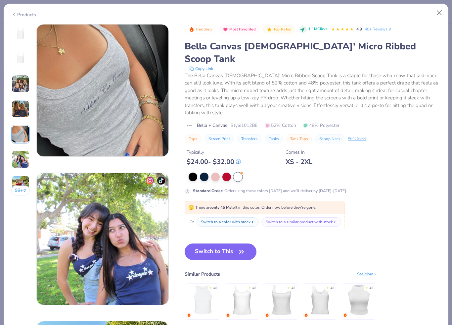
click at [24, 161] on img at bounding box center [21, 159] width 18 height 18
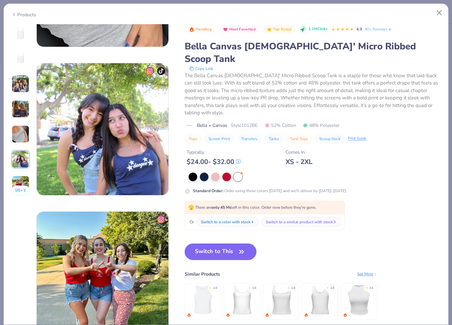
scroll to position [741, 0]
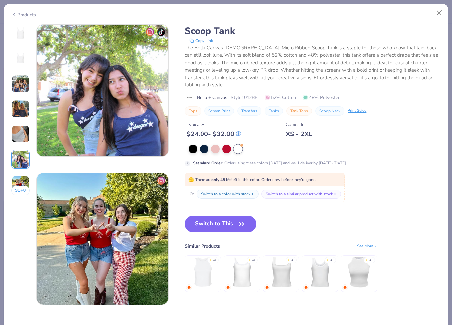
click at [238, 228] on icon "button" at bounding box center [241, 223] width 9 height 9
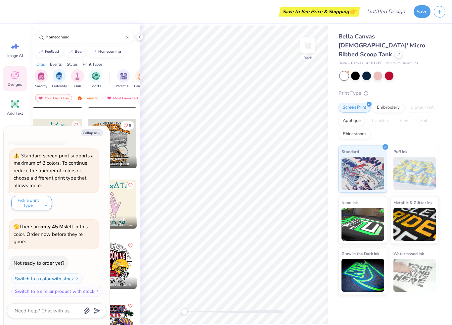
click at [92, 134] on button "Collapse" at bounding box center [92, 132] width 22 height 7
type textarea "x"
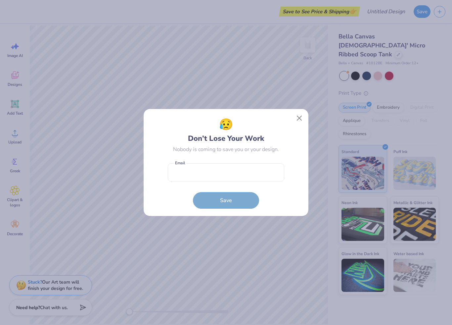
click at [299, 117] on button "Close" at bounding box center [299, 118] width 13 height 13
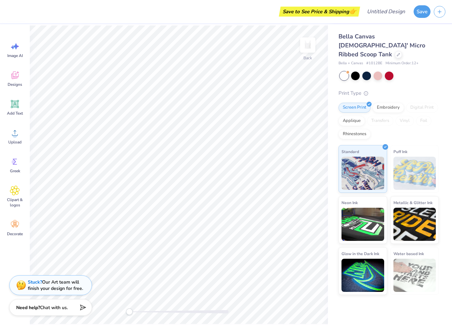
click at [15, 80] on icon at bounding box center [15, 75] width 10 height 10
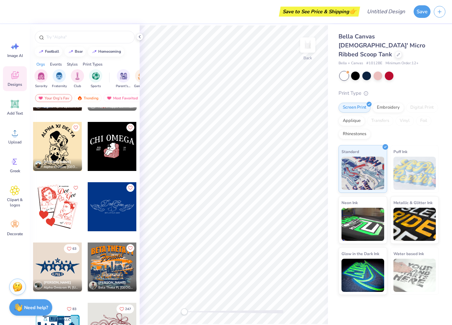
scroll to position [1797, 0]
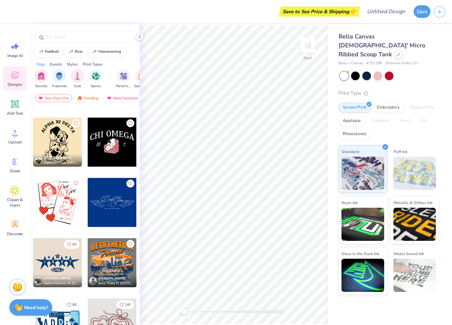
click at [96, 75] on img "filter for Sports" at bounding box center [96, 76] width 8 height 8
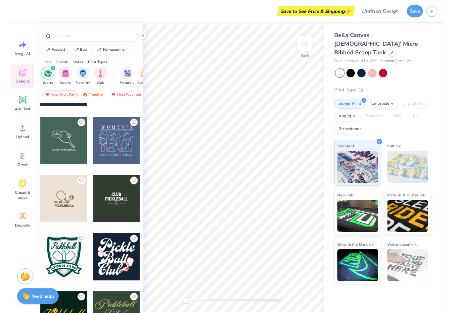
scroll to position [772, 0]
